Goal: Task Accomplishment & Management: Use online tool/utility

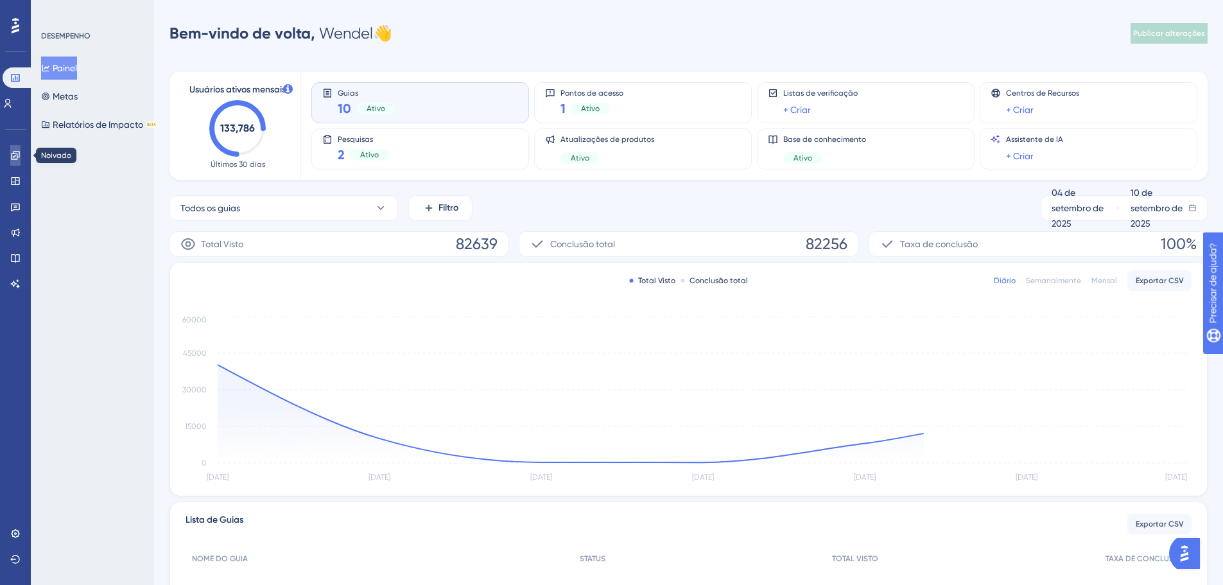
click at [10, 160] on link at bounding box center [15, 155] width 10 height 21
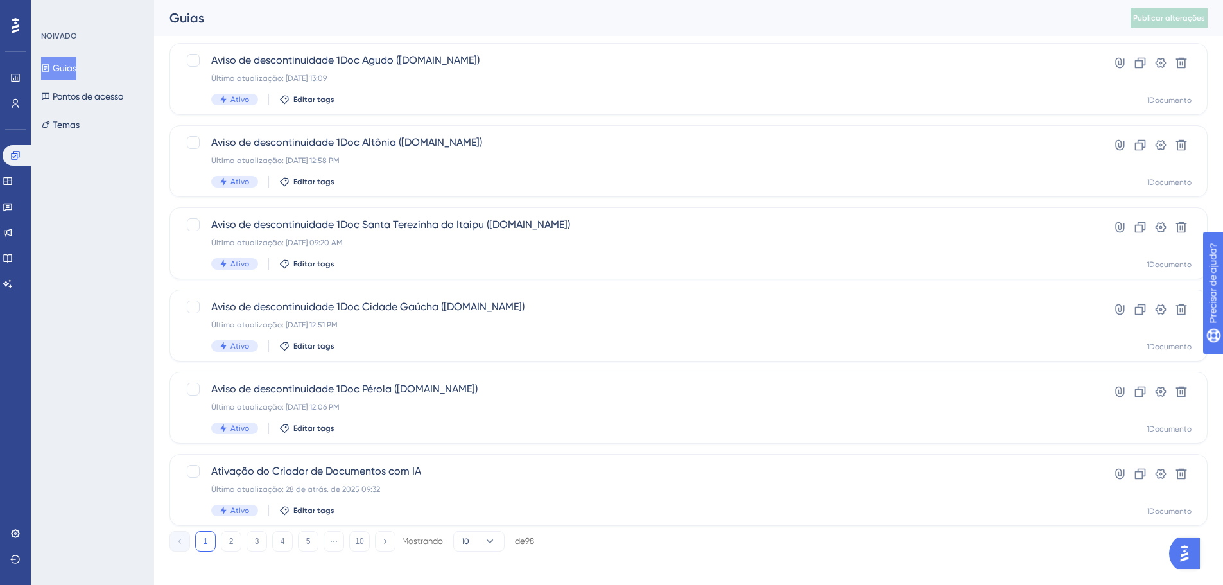
scroll to position [412, 0]
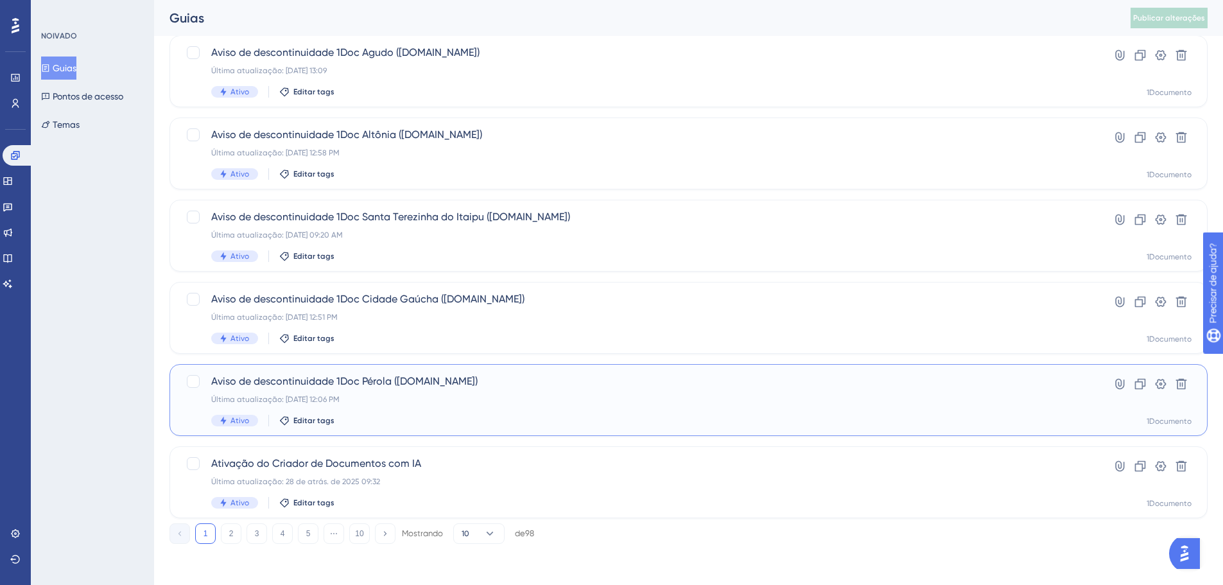
click at [415, 385] on font "Aviso de descontinuidade 1Doc Pérola ([DOMAIN_NAME])" at bounding box center [344, 381] width 266 height 12
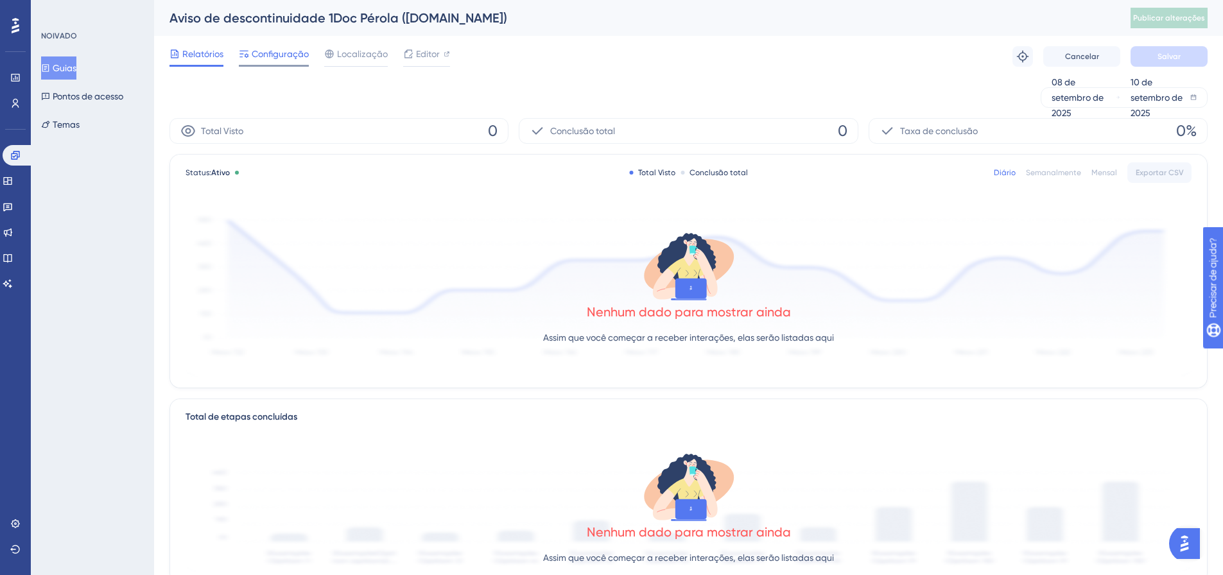
click at [277, 48] on span "Configuração" at bounding box center [280, 53] width 57 height 15
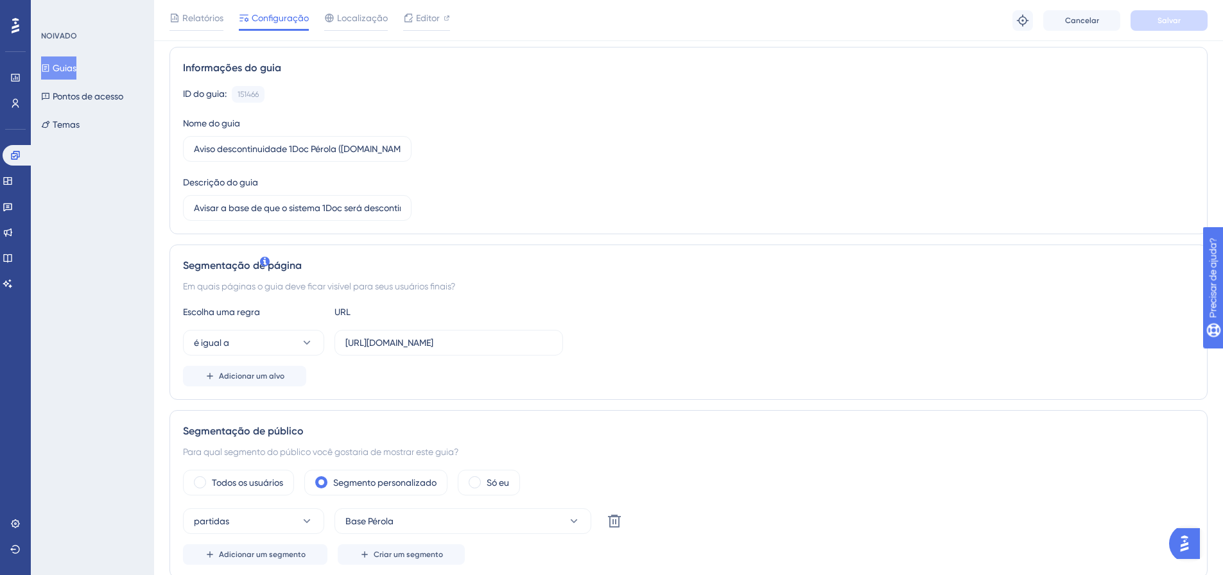
scroll to position [128, 0]
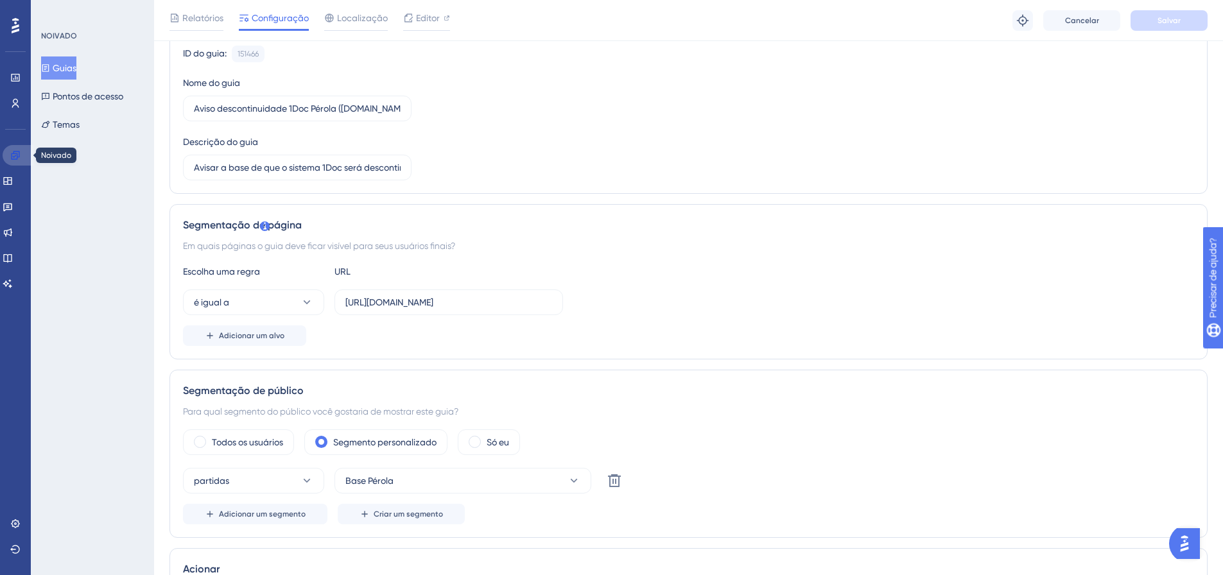
click at [10, 150] on icon at bounding box center [15, 155] width 10 height 10
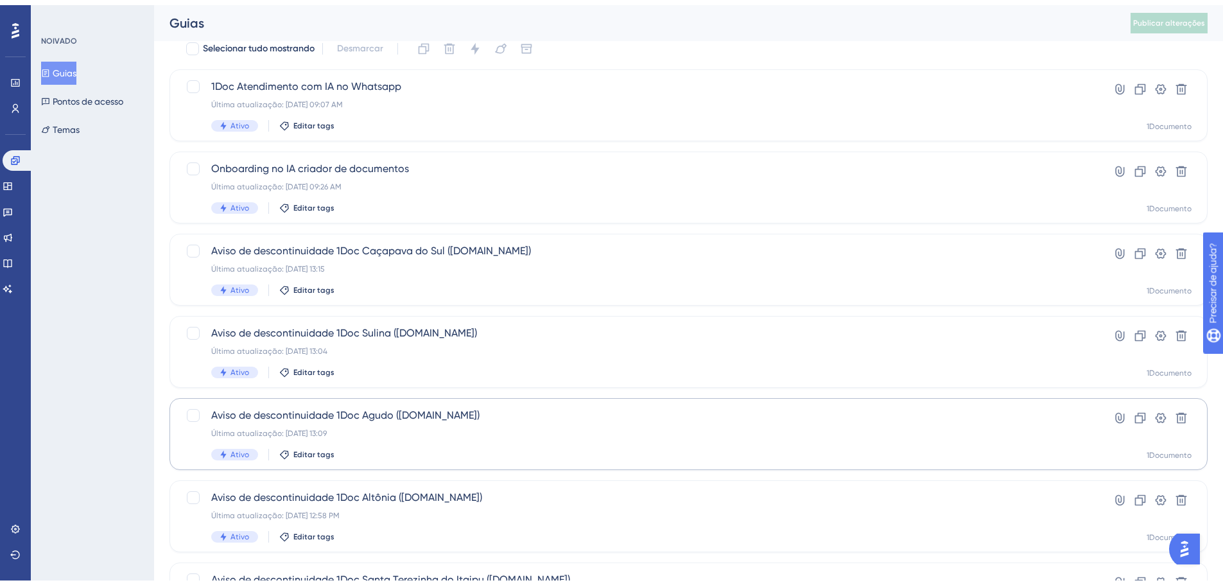
scroll to position [193, 0]
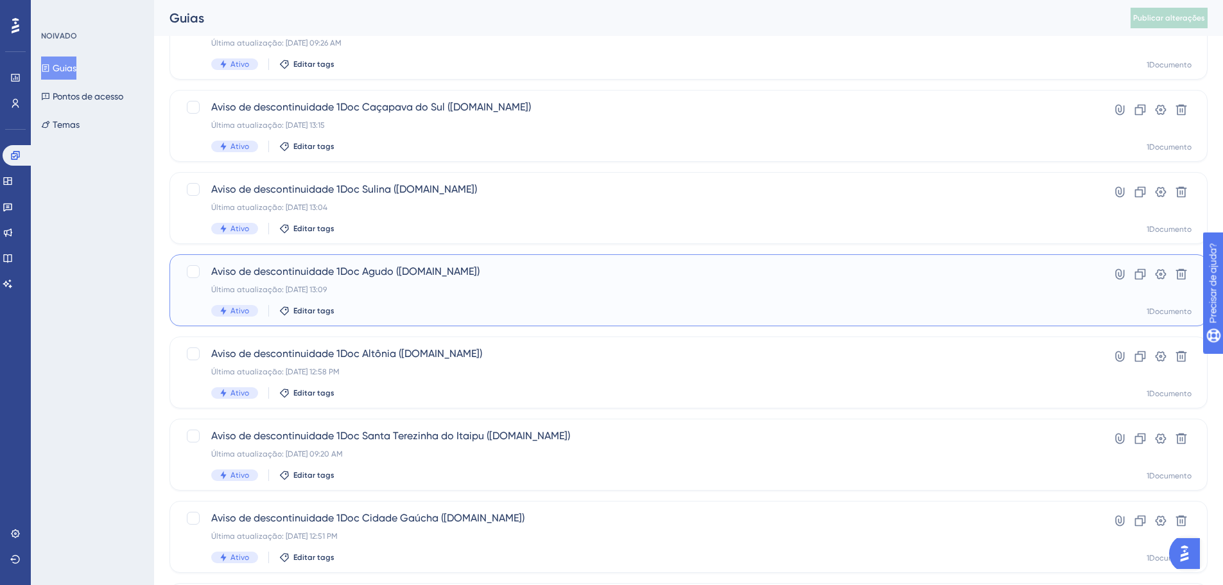
click at [366, 275] on font "Aviso de descontinuidade 1Doc Agudo (Gov.br)" at bounding box center [345, 271] width 268 height 12
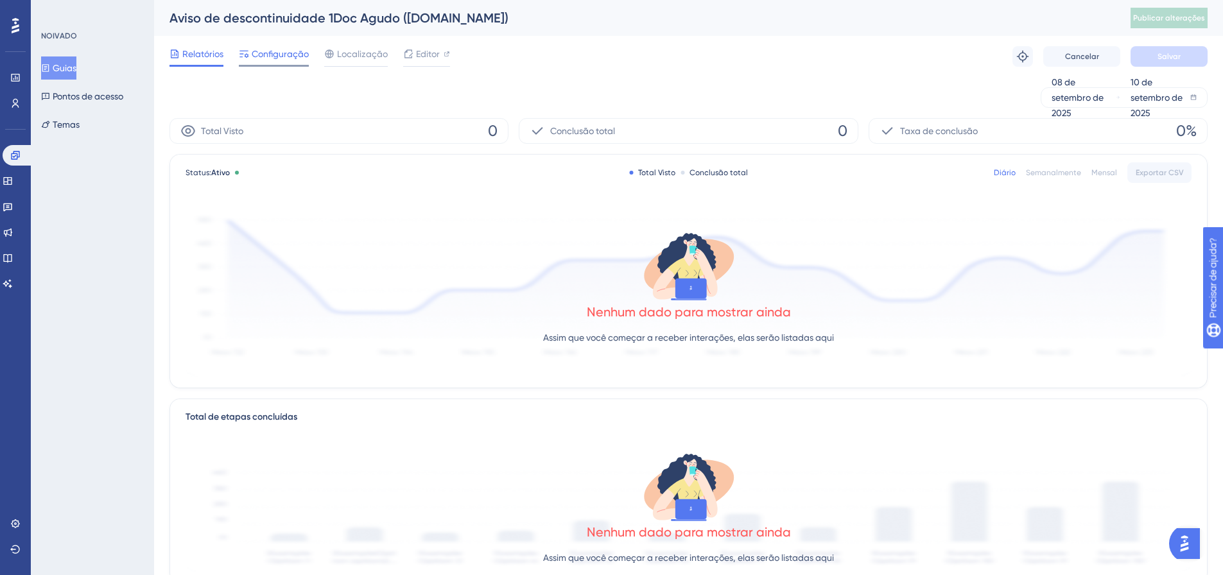
click at [261, 60] on span "Configuração" at bounding box center [280, 53] width 57 height 15
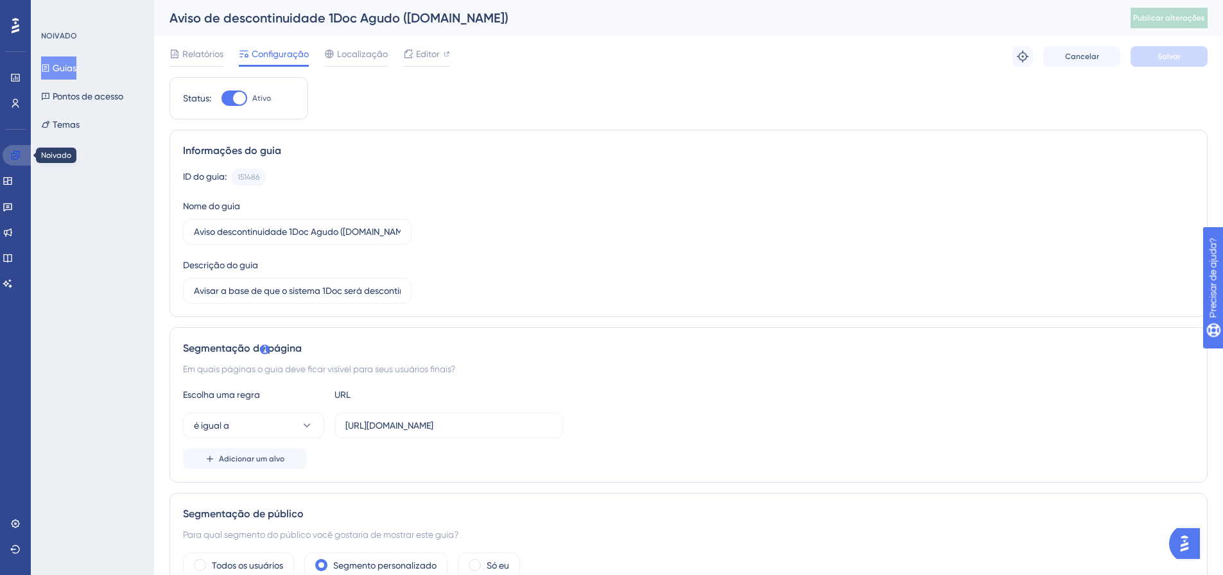
click at [15, 153] on icon at bounding box center [15, 155] width 10 height 10
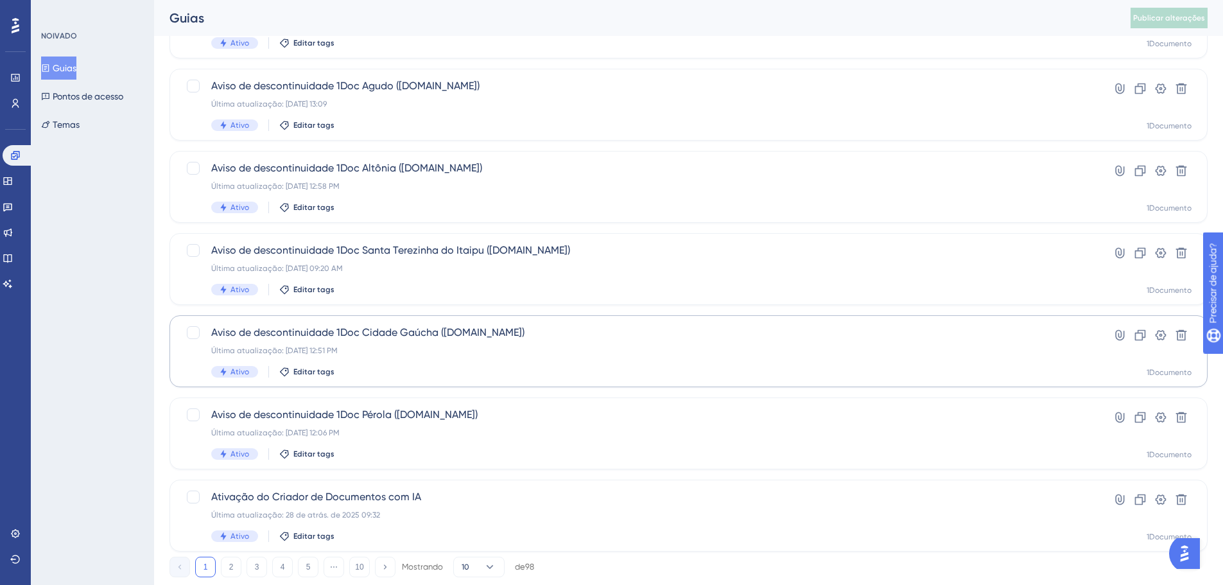
scroll to position [412, 0]
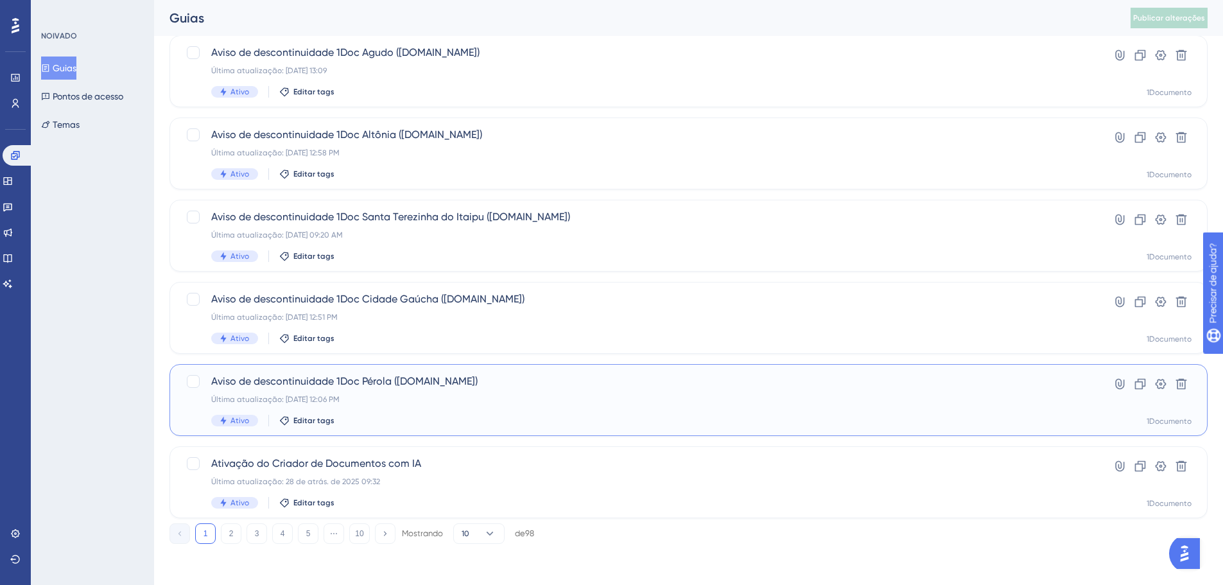
click at [363, 391] on div "Aviso de descontinuidade 1Doc Pérola (Gov.br) Última atualização: 10 de set. de…" at bounding box center [637, 400] width 852 height 53
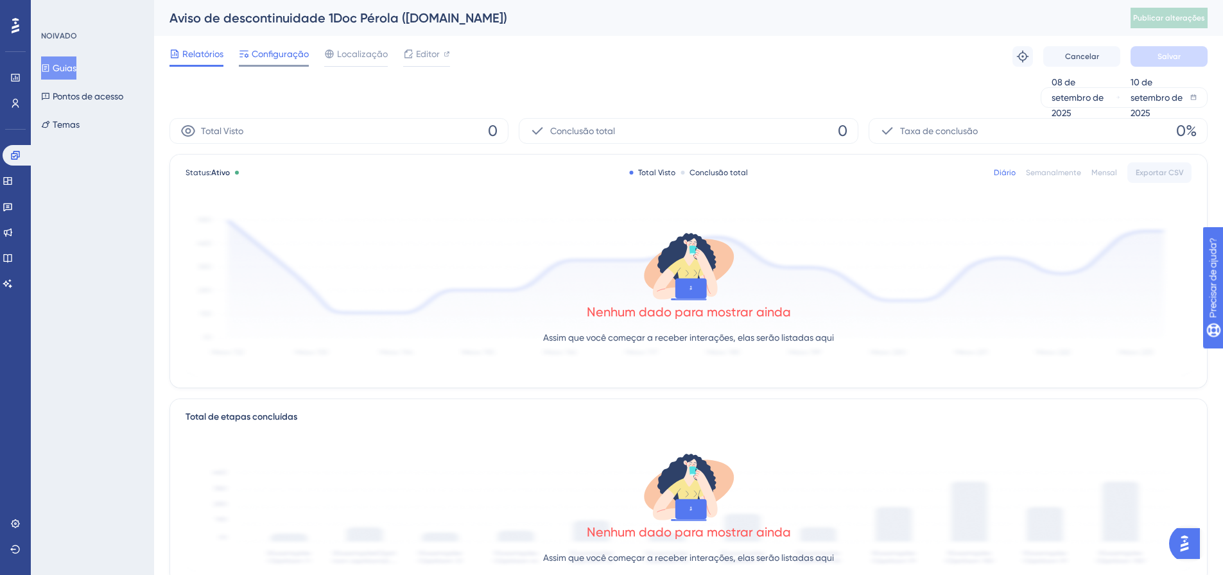
click at [276, 51] on font "Configuração" at bounding box center [280, 54] width 57 height 10
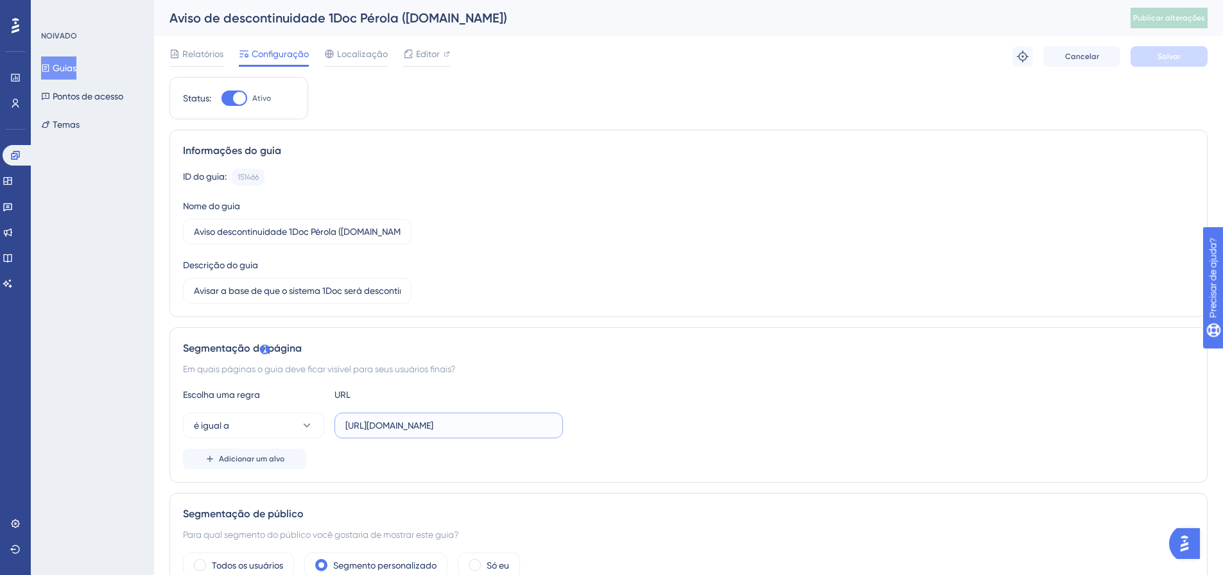
click at [431, 422] on input "[URL][DOMAIN_NAME]" at bounding box center [448, 426] width 207 height 14
drag, startPoint x: 441, startPoint y: 425, endPoint x: 380, endPoint y: 318, distance: 123.3
click at [442, 424] on input "[URL][DOMAIN_NAME]" at bounding box center [448, 426] width 207 height 14
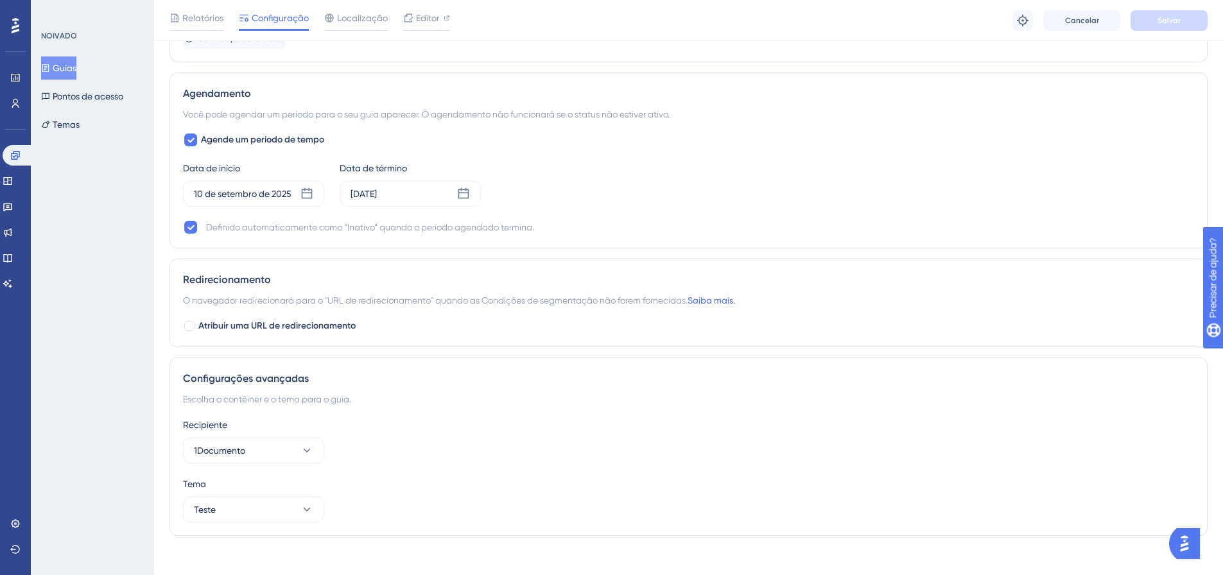
scroll to position [862, 0]
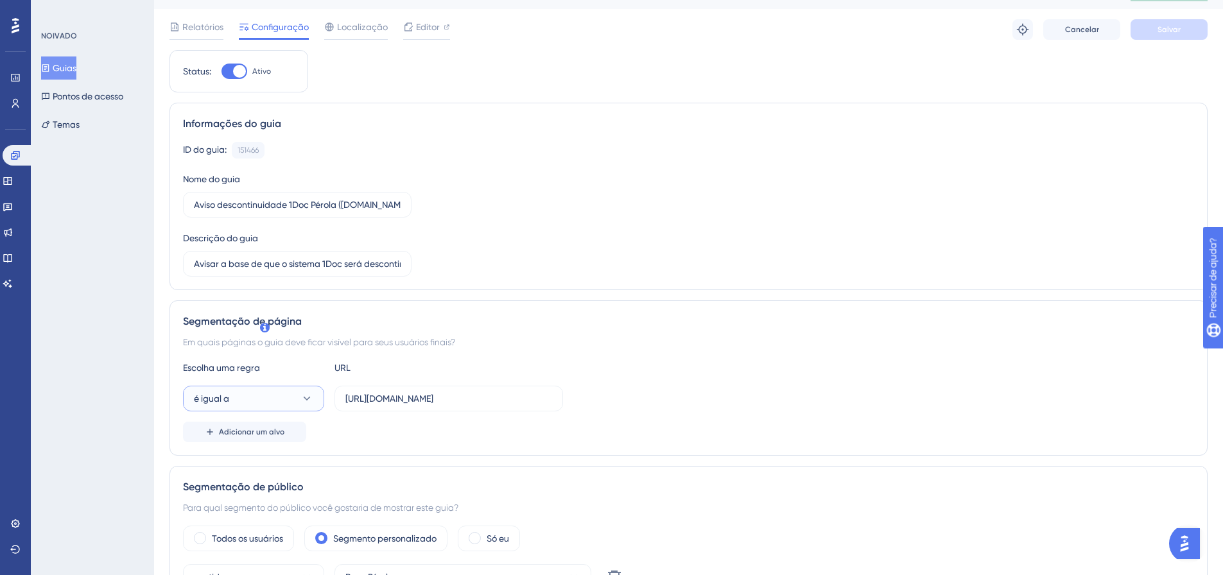
click at [266, 394] on button "é igual a" at bounding box center [253, 399] width 141 height 26
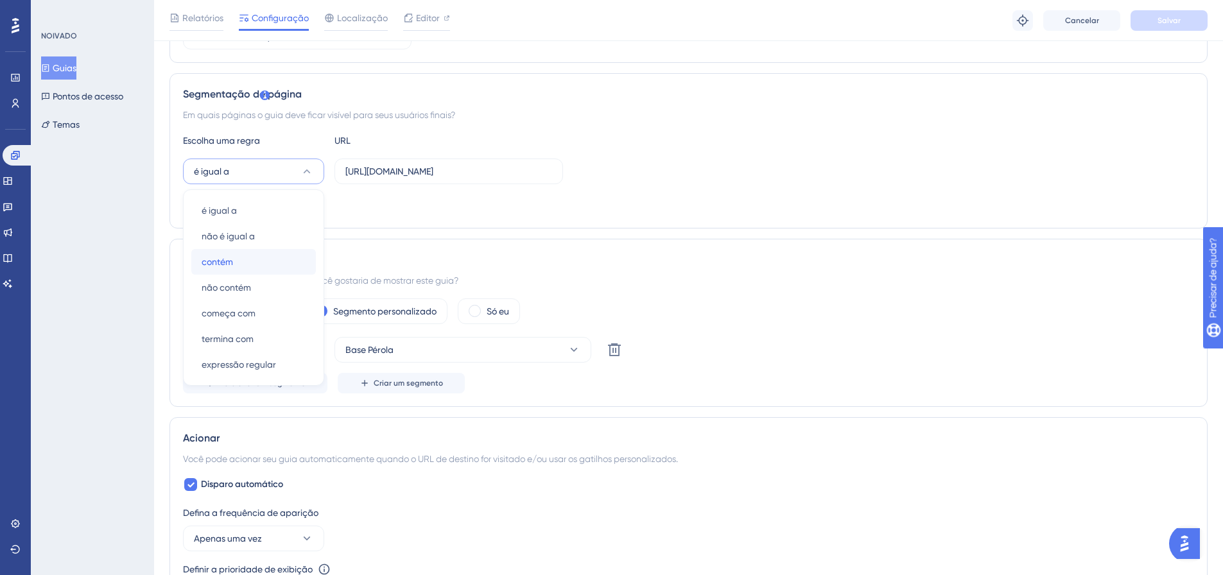
click at [239, 272] on div "contém contém" at bounding box center [254, 262] width 104 height 26
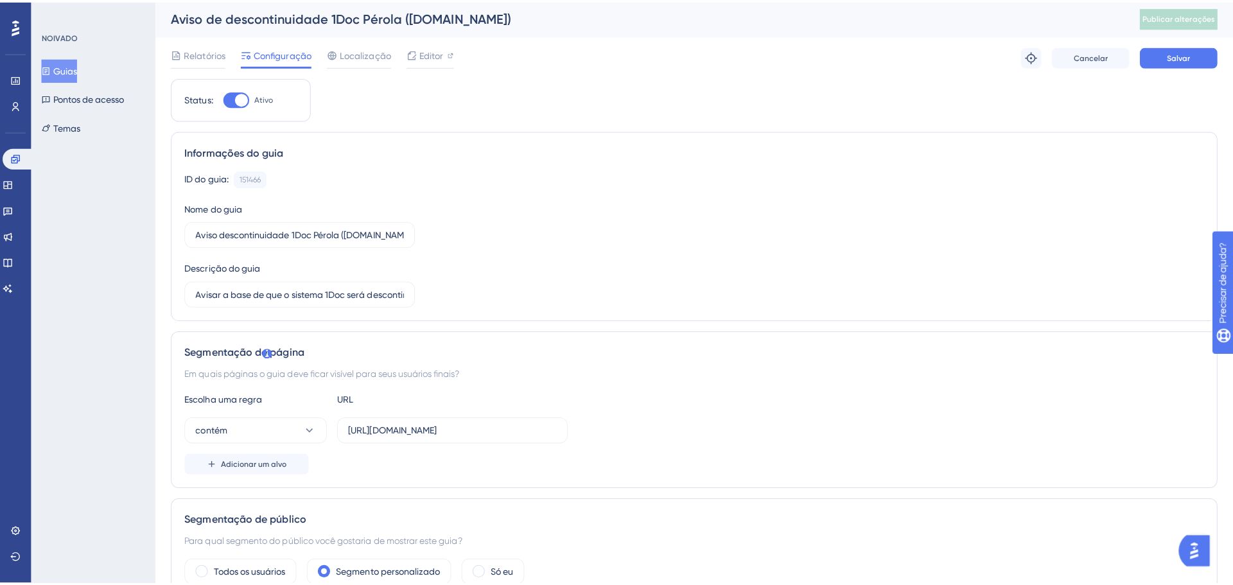
scroll to position [0, 0]
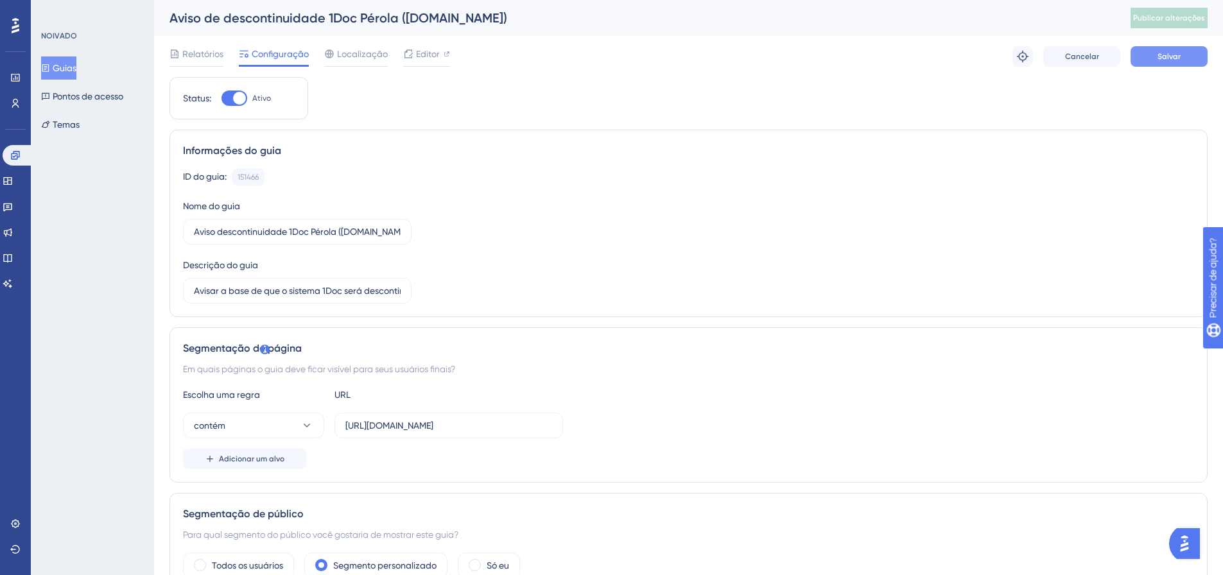
click at [1163, 57] on font "Salvar" at bounding box center [1169, 56] width 23 height 9
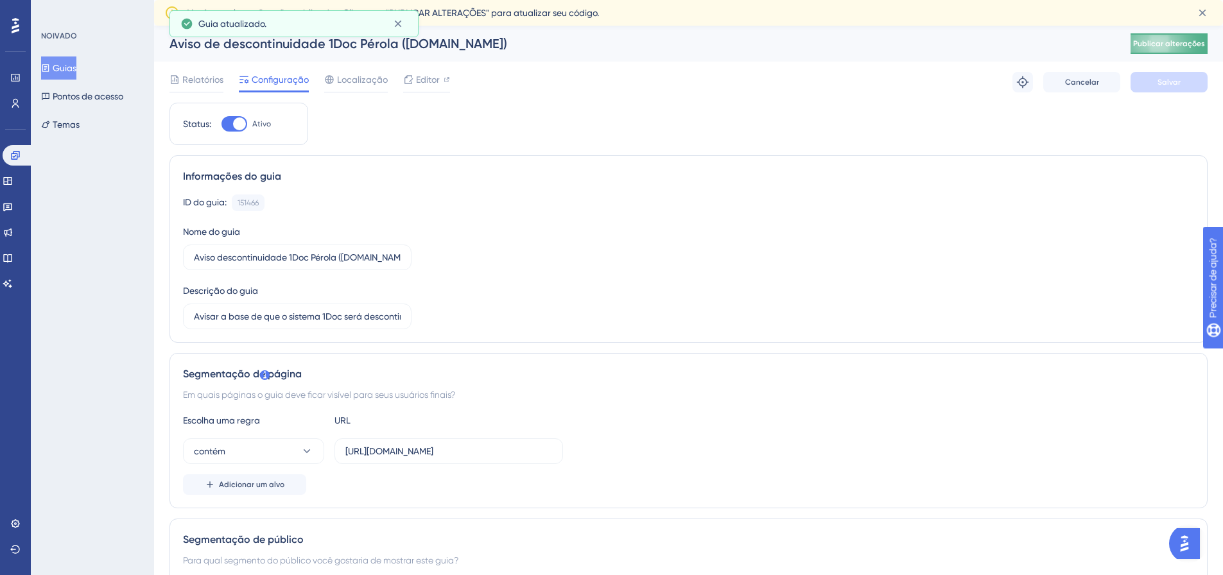
click at [1154, 41] on button "Publicar alterações" at bounding box center [1169, 43] width 77 height 21
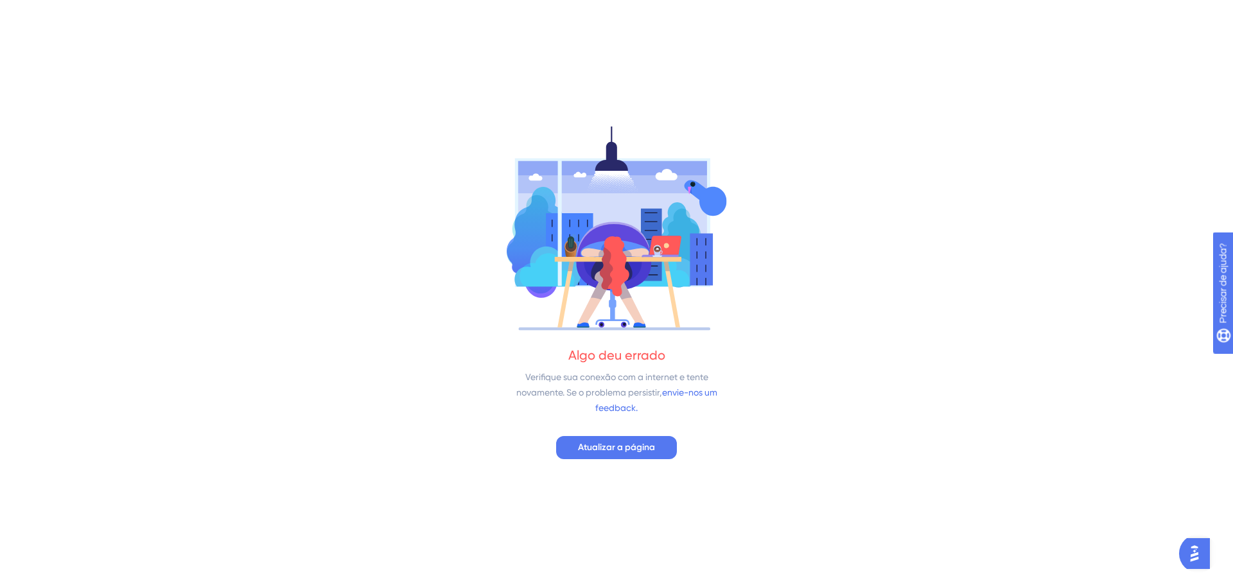
click at [605, 434] on div "Algo deu errado Verifique sua conexão com a internet e tente novamente. Se o pr…" at bounding box center [616, 292] width 1233 height 585
click at [601, 444] on font "Atualizar a página" at bounding box center [616, 447] width 77 height 11
